Goal: Entertainment & Leisure: Consume media (video, audio)

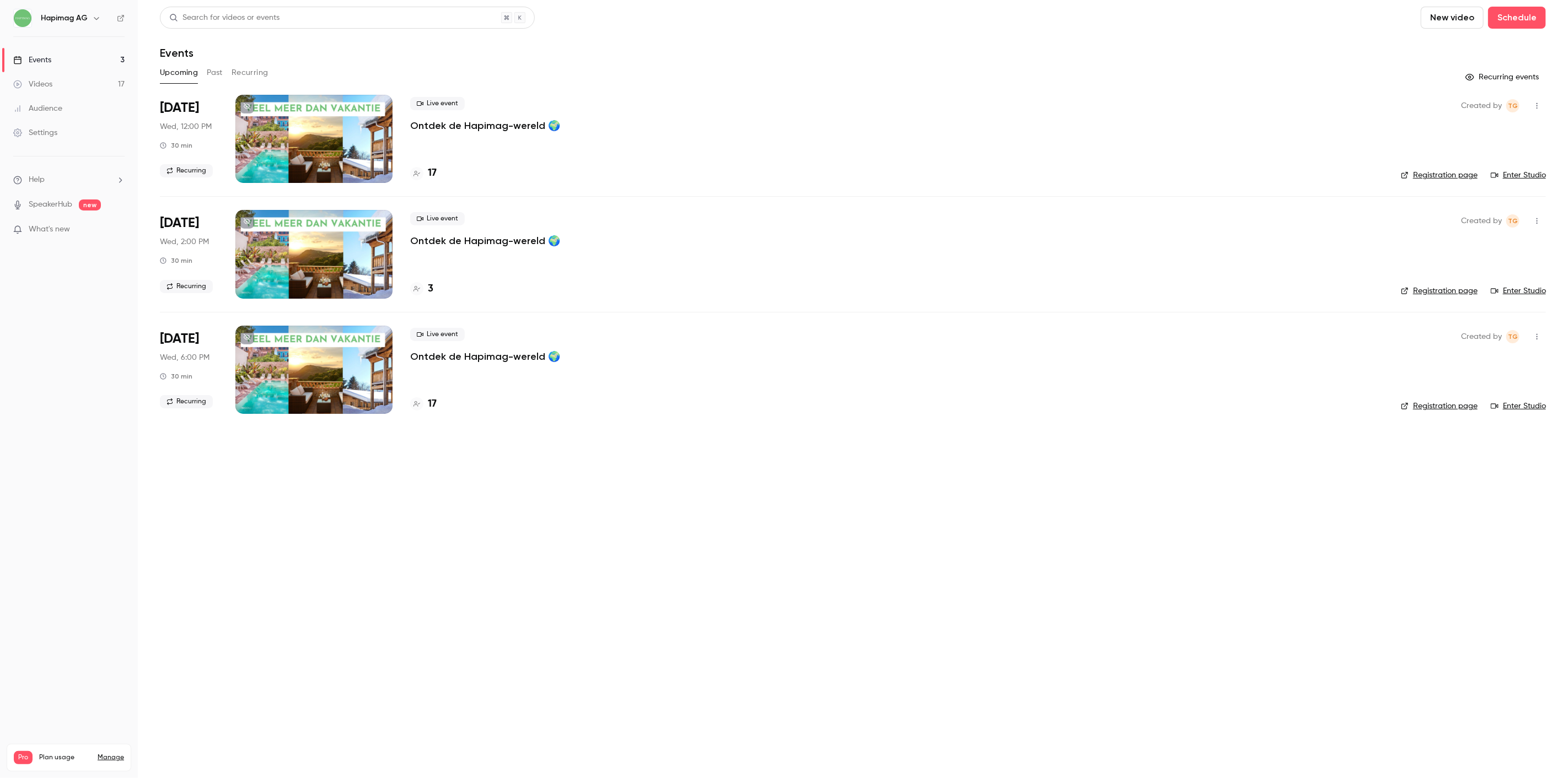
click at [528, 605] on main "Search for videos or events New video Schedule Events Upcoming Past Recurring R…" at bounding box center [853, 389] width 1430 height 778
click at [442, 358] on p "Ontdek de Hapimag-wereld 🌍" at bounding box center [485, 356] width 150 height 13
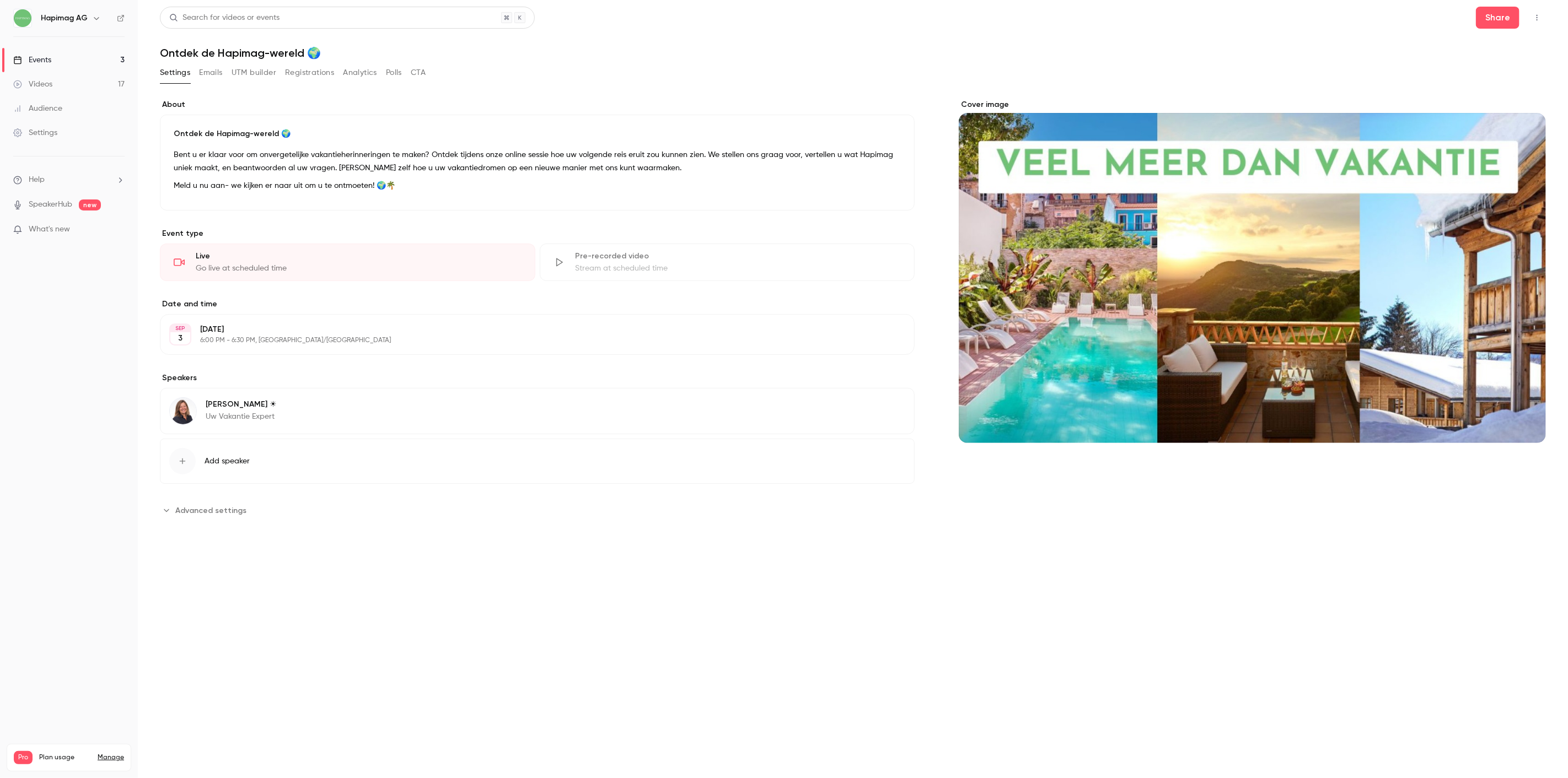
drag, startPoint x: 334, startPoint y: 83, endPoint x: 330, endPoint y: 76, distance: 8.1
click at [333, 81] on div "Settings Emails UTM builder Registrations Analytics Polls CTA" at bounding box center [293, 75] width 266 height 22
click at [330, 75] on button "Registrations" at bounding box center [309, 73] width 49 height 17
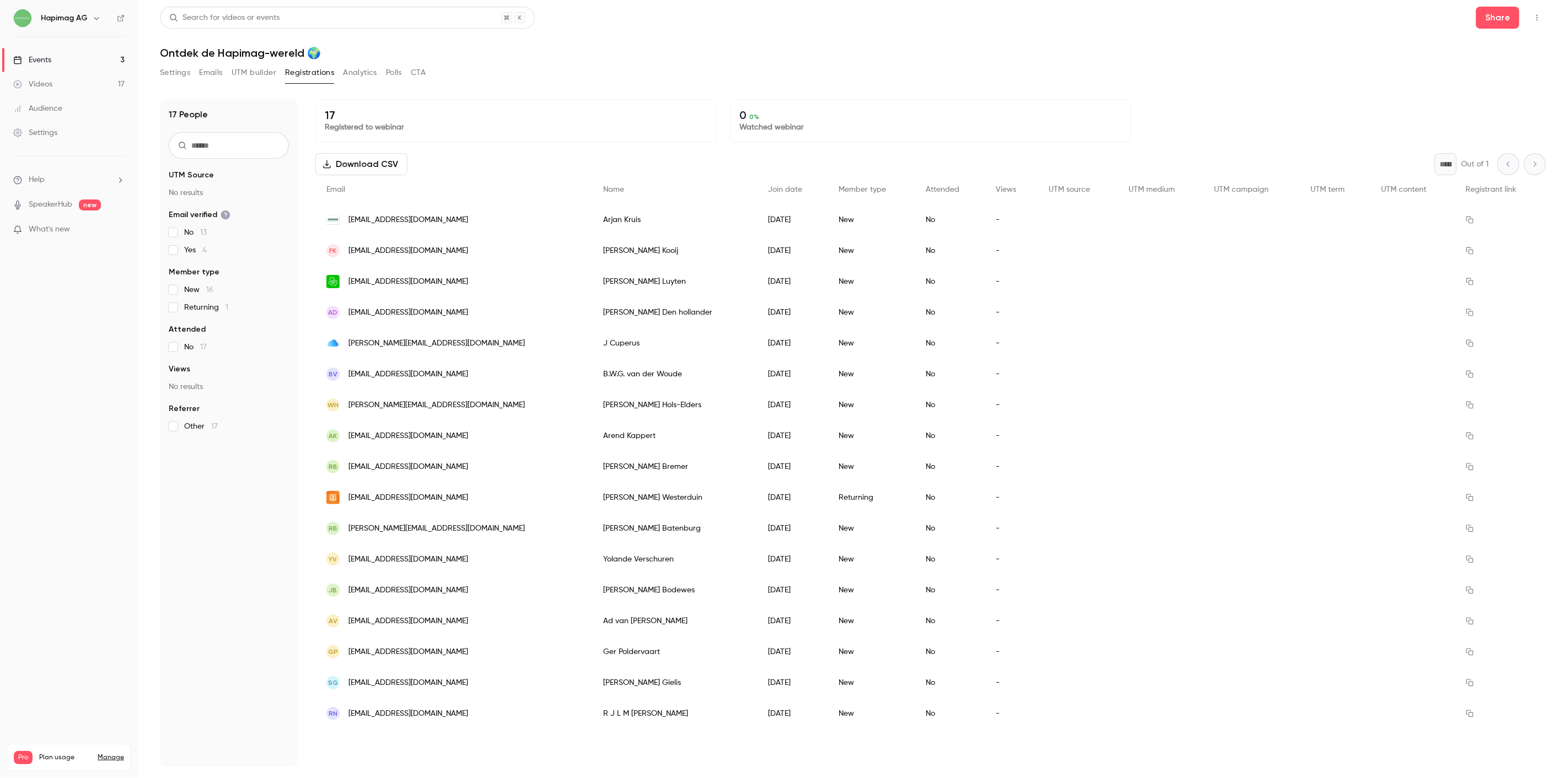
click at [180, 69] on button "Settings" at bounding box center [175, 73] width 30 height 17
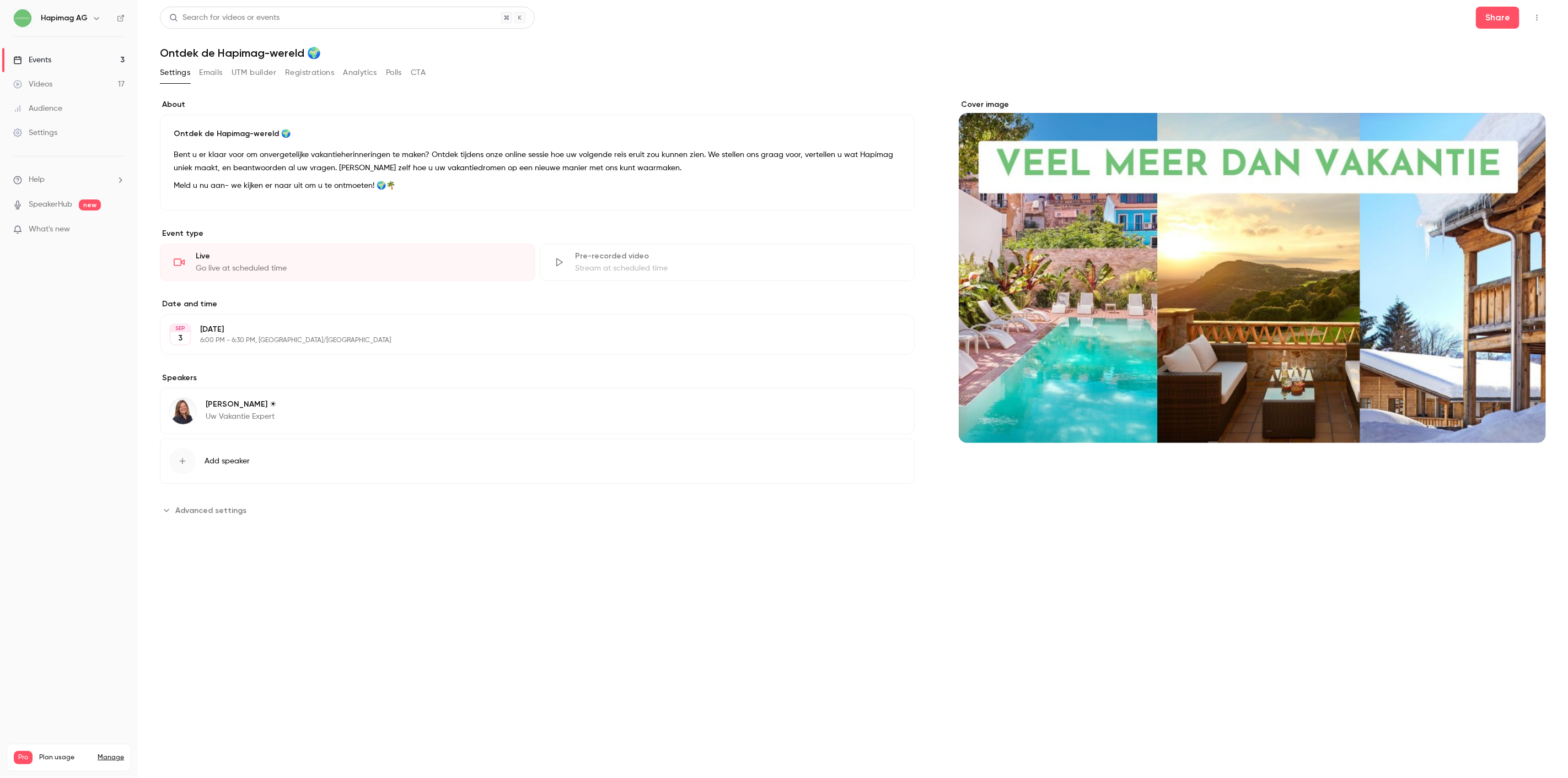
click at [87, 51] on link "Events 3" at bounding box center [69, 60] width 138 height 24
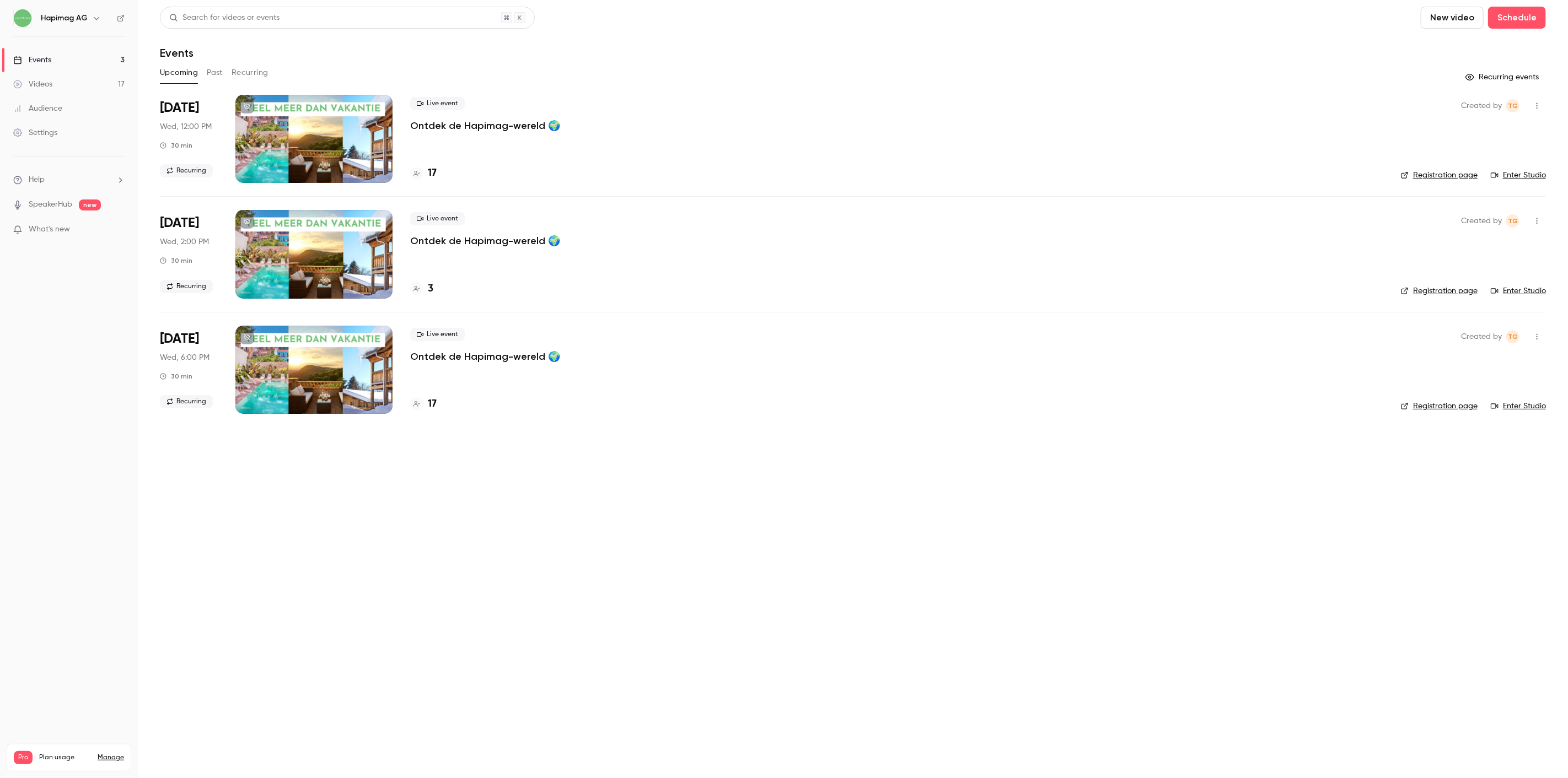
click at [451, 134] on div "Live event Ontdek de Hapimag-wereld 🌍 17" at bounding box center [897, 139] width 973 height 88
click at [455, 127] on p "Ontdek de Hapimag-wereld 🌍" at bounding box center [485, 125] width 150 height 13
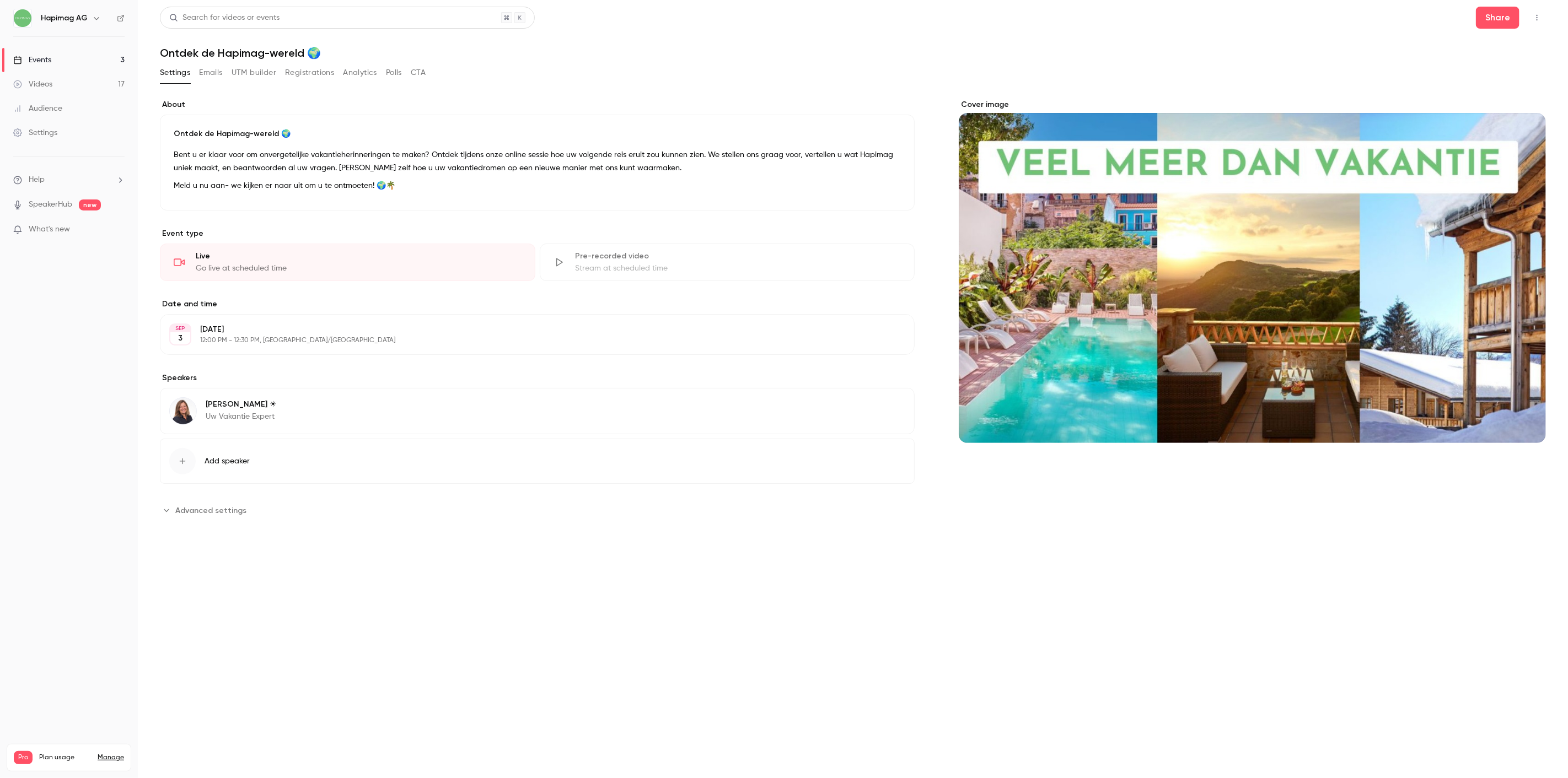
click at [307, 73] on button "Registrations" at bounding box center [309, 73] width 49 height 17
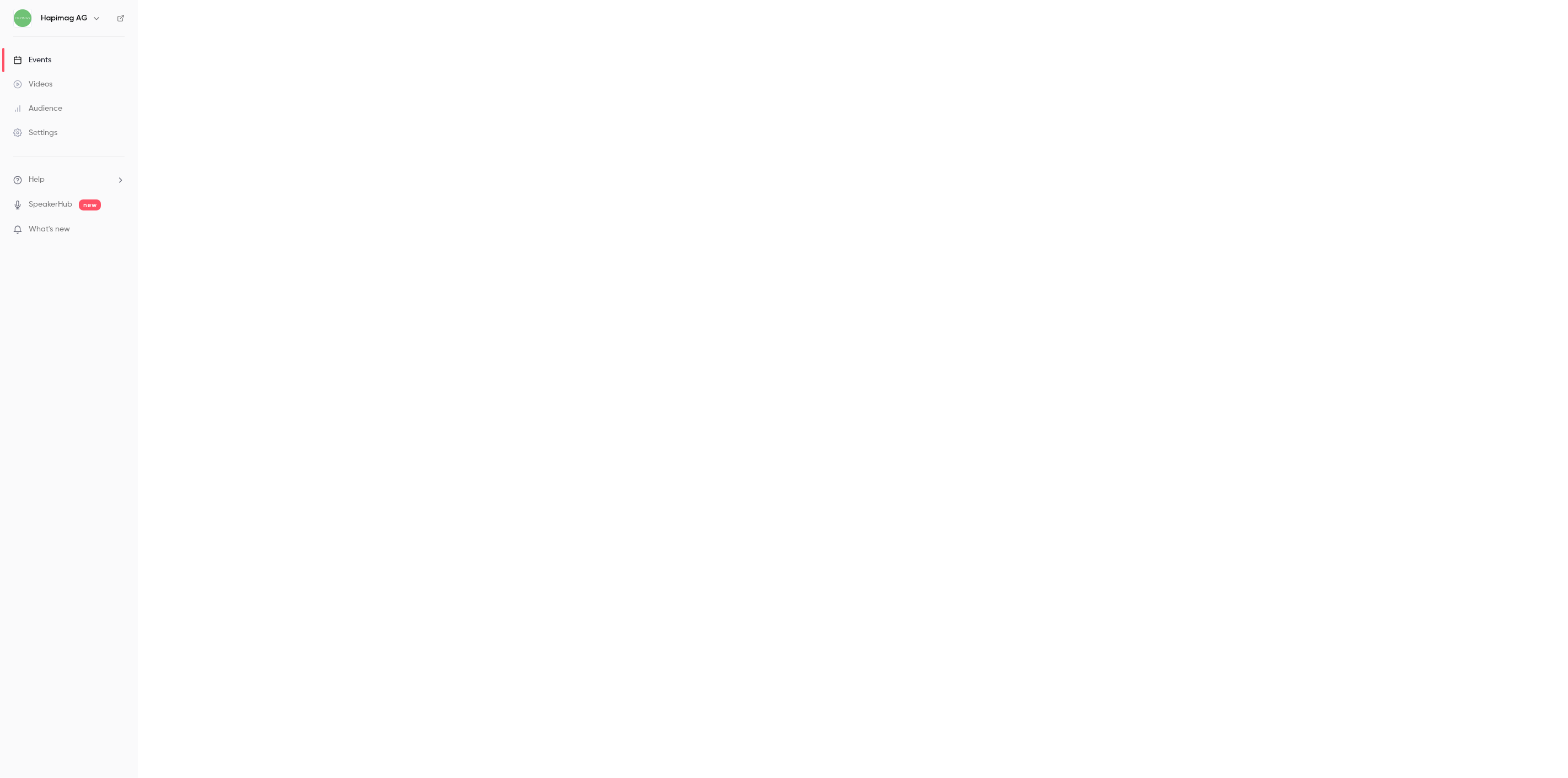
drag, startPoint x: 23, startPoint y: 84, endPoint x: 35, endPoint y: 58, distance: 28.6
click at [35, 58] on div "Events" at bounding box center [32, 60] width 38 height 11
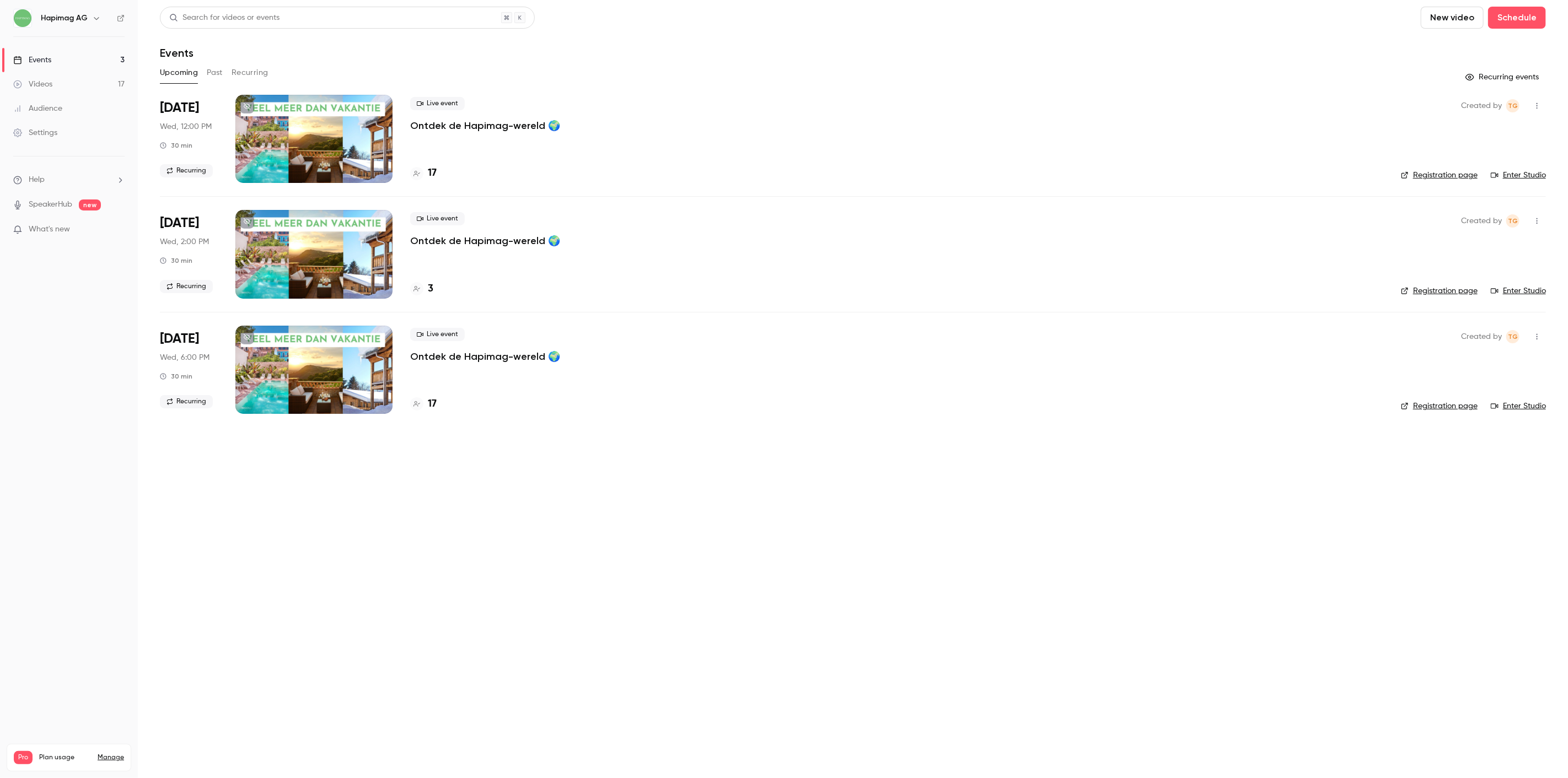
click at [39, 58] on div "Events" at bounding box center [32, 60] width 38 height 11
click at [427, 171] on div "17" at bounding box center [424, 173] width 27 height 15
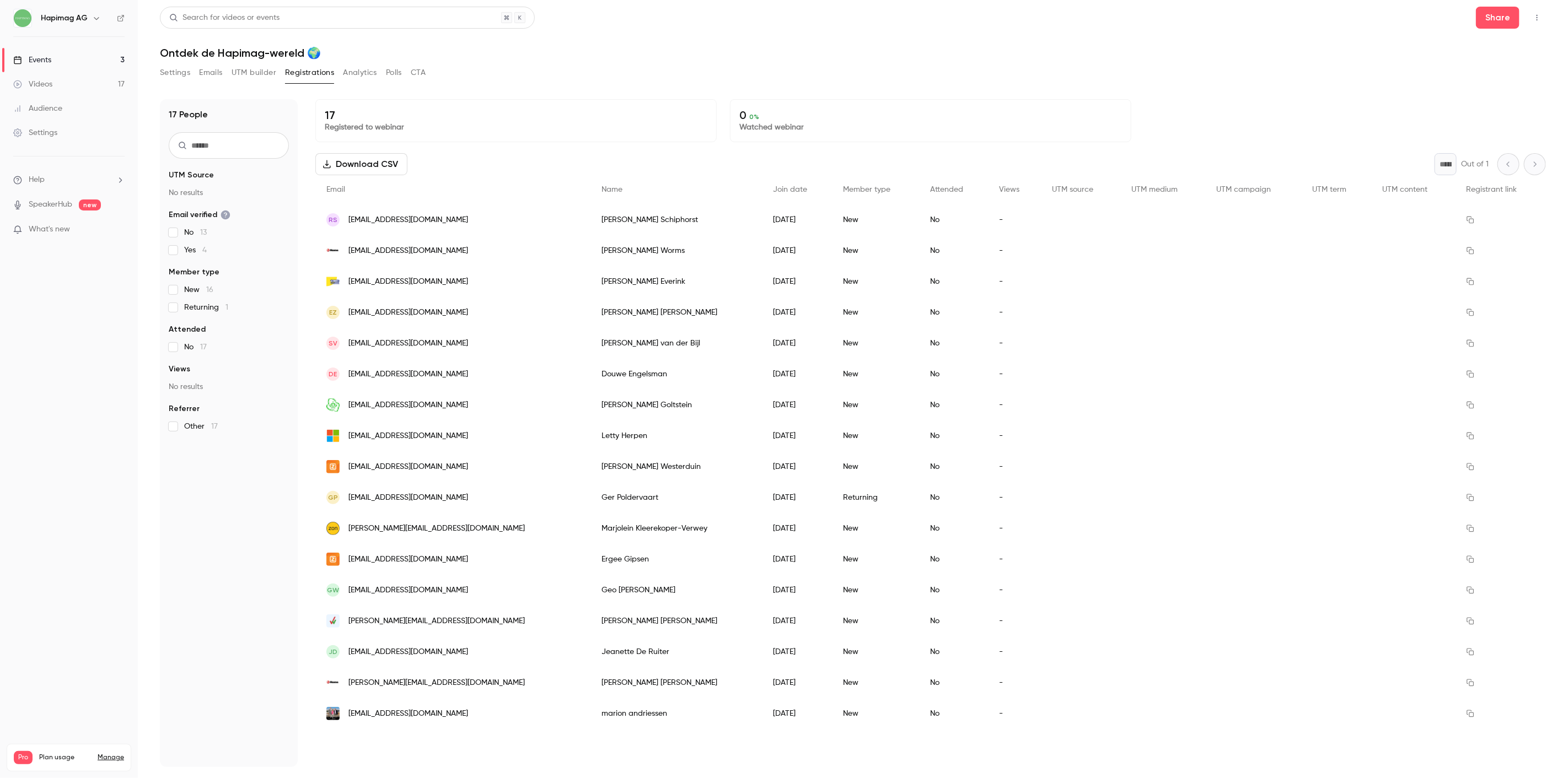
click at [57, 49] on link "Events 3" at bounding box center [69, 60] width 138 height 24
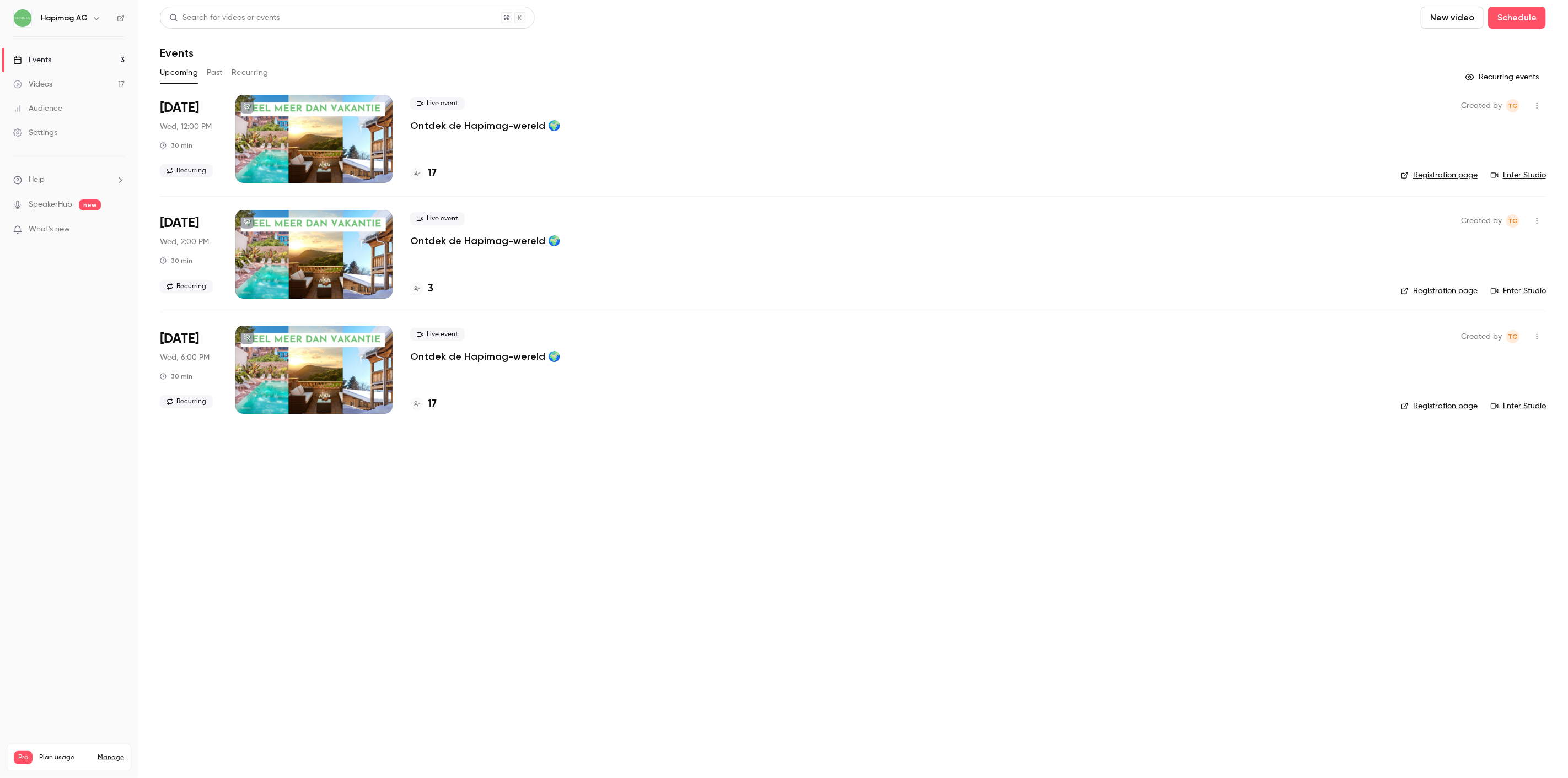
drag, startPoint x: 419, startPoint y: 393, endPoint x: 431, endPoint y: 403, distance: 15.6
click at [420, 393] on div "Live event Ontdek de Hapimag-wereld 🌍 17" at bounding box center [897, 370] width 973 height 88
click at [431, 404] on h4 "17" at bounding box center [431, 404] width 9 height 15
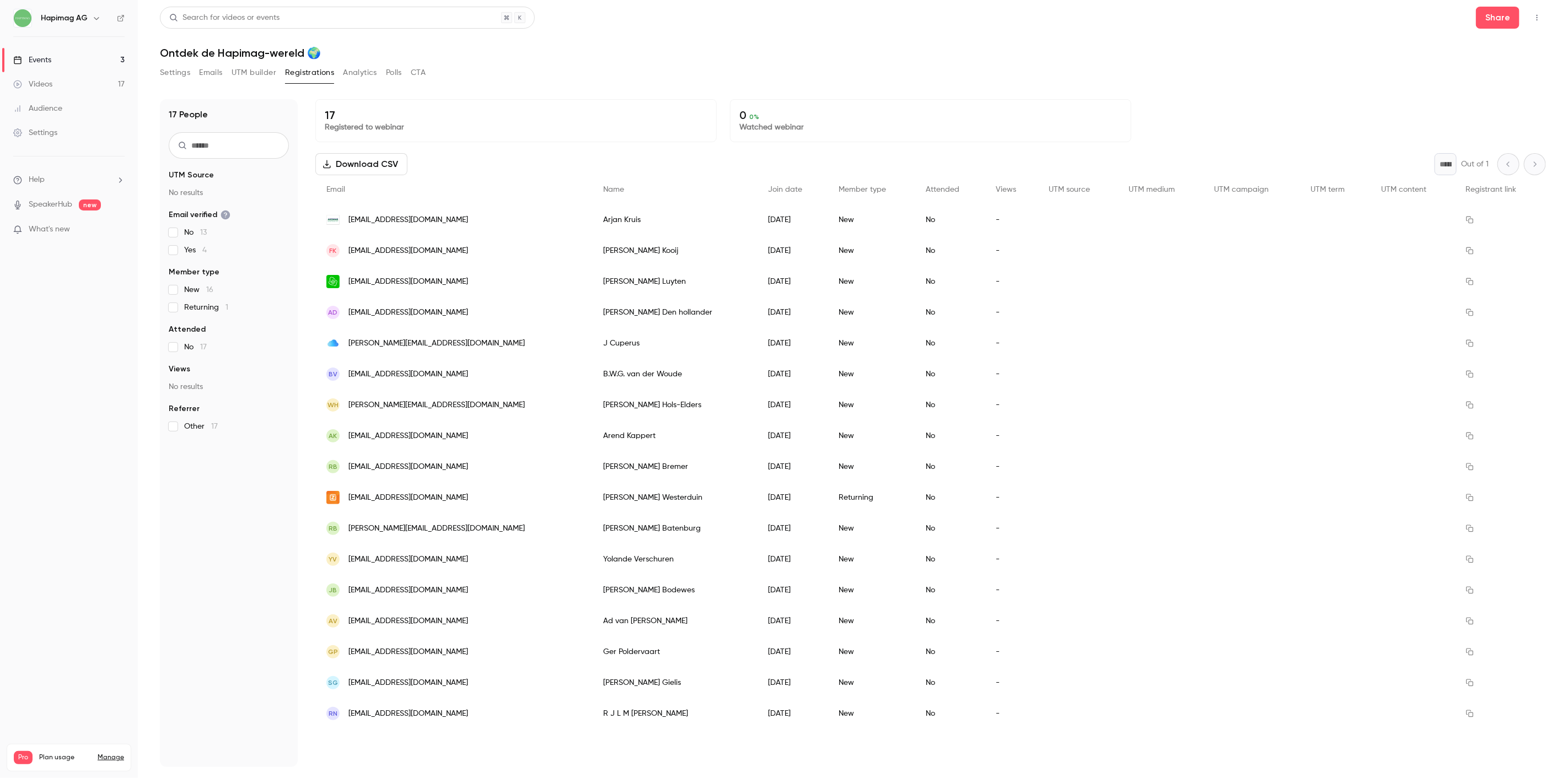
click at [24, 68] on link "Events 3" at bounding box center [69, 60] width 138 height 24
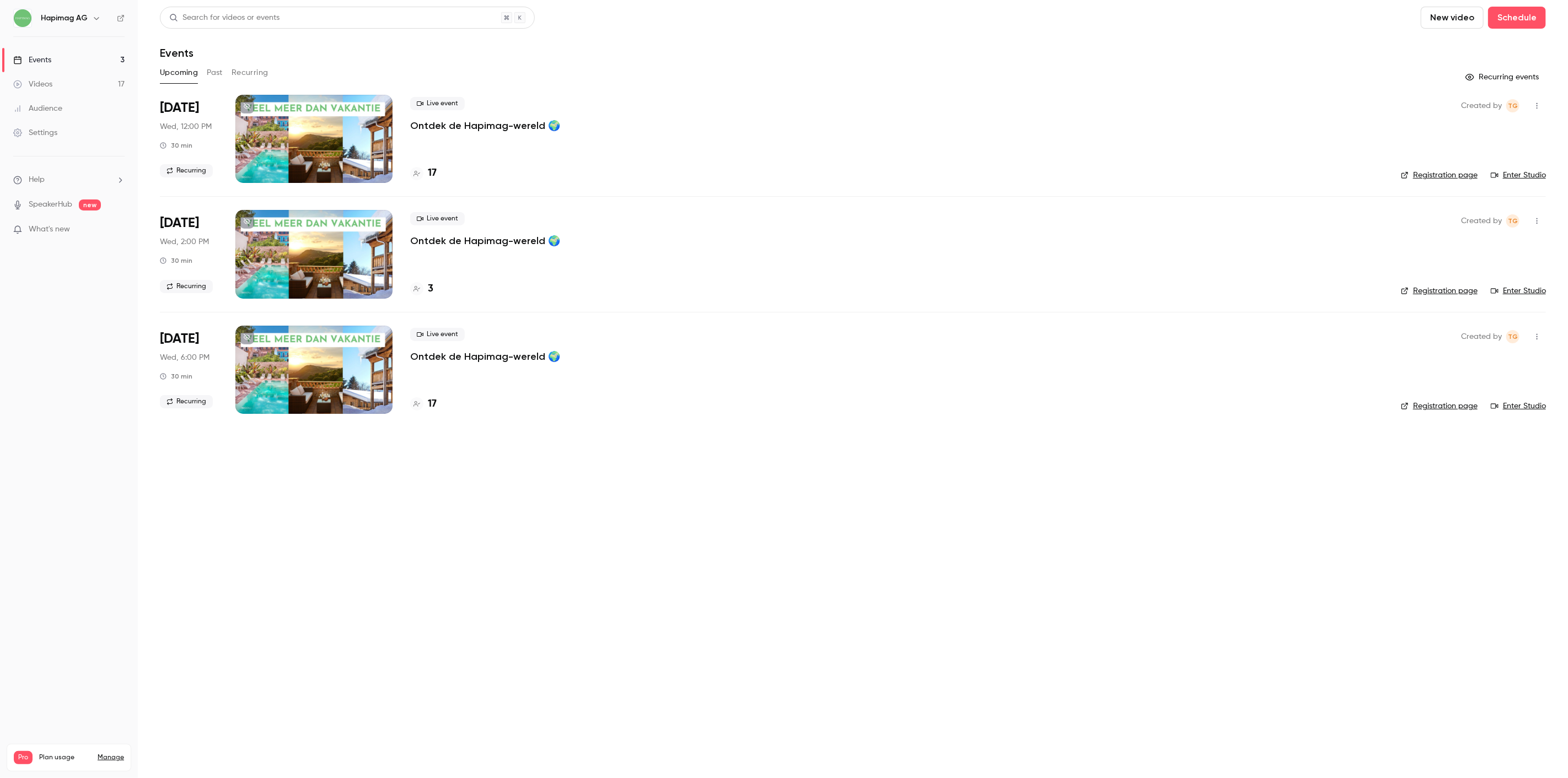
click at [618, 734] on main "Search for videos or events New video Schedule Events Upcoming Past Recurring R…" at bounding box center [853, 389] width 1430 height 778
click at [59, 66] on link "Events 3" at bounding box center [69, 60] width 138 height 24
click at [62, 89] on link "Videos 17" at bounding box center [69, 84] width 138 height 24
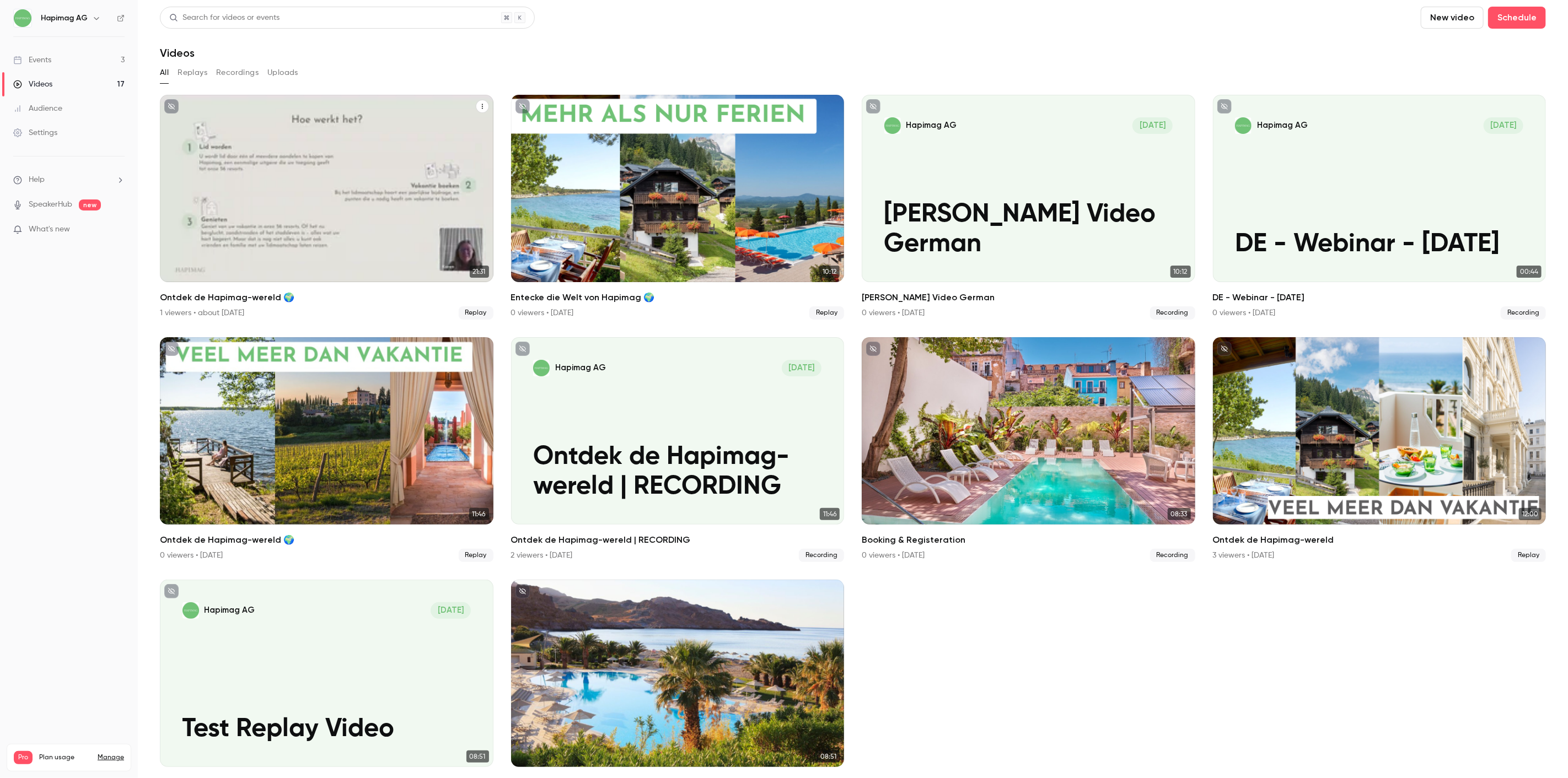
click at [420, 186] on div "Ontdek de Hapimag-wereld 🌍" at bounding box center [327, 188] width 334 height 188
